Goal: Task Accomplishment & Management: Complete application form

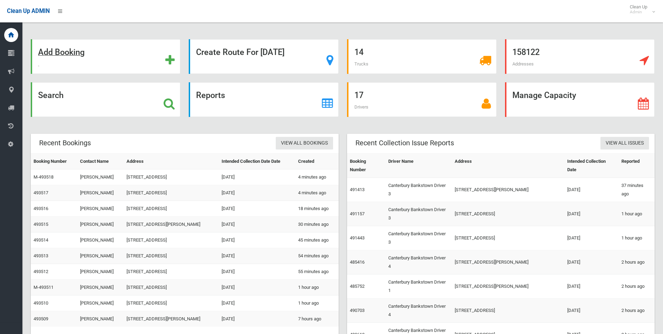
click at [70, 57] on strong "Add Booking" at bounding box center [61, 52] width 46 height 10
click at [48, 98] on strong "Search" at bounding box center [51, 95] width 26 height 10
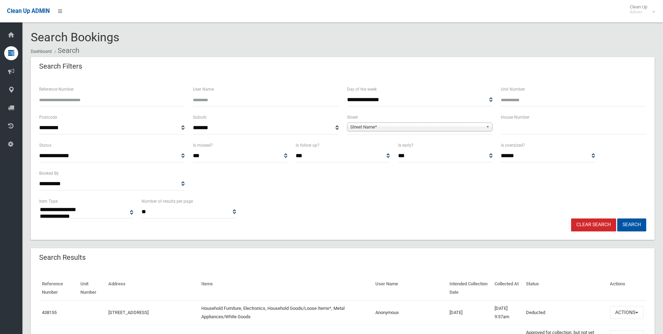
select select
